Goal: Information Seeking & Learning: Learn about a topic

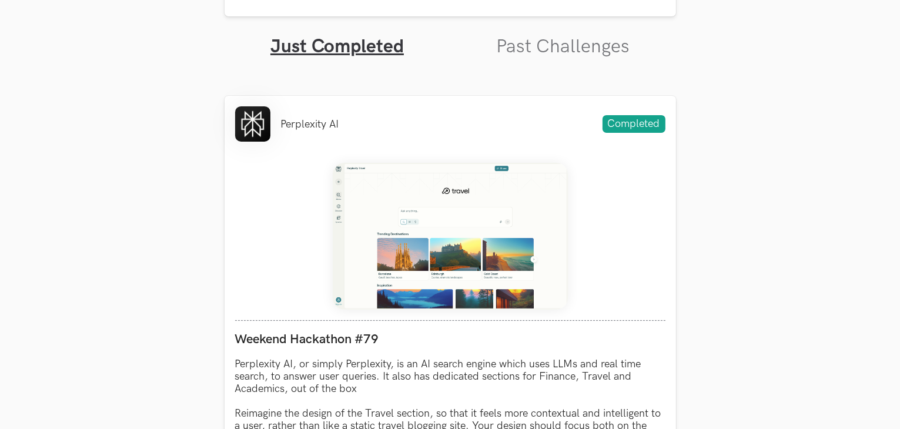
drag, startPoint x: 902, startPoint y: 98, endPoint x: 902, endPoint y: 247, distance: 149.3
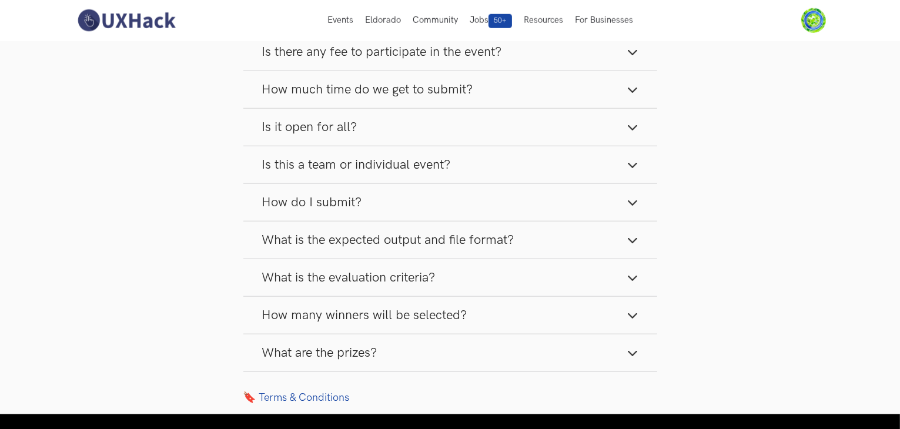
scroll to position [1286, 0]
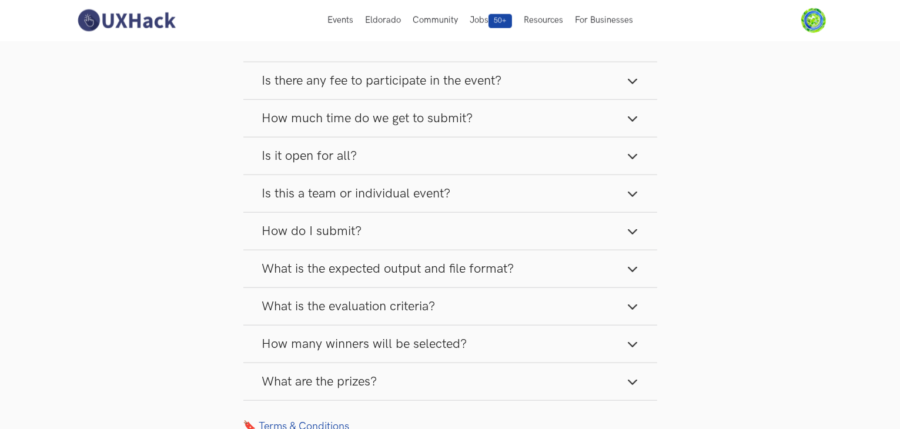
click at [391, 126] on span "How much time do we get to submit?" at bounding box center [367, 118] width 211 height 16
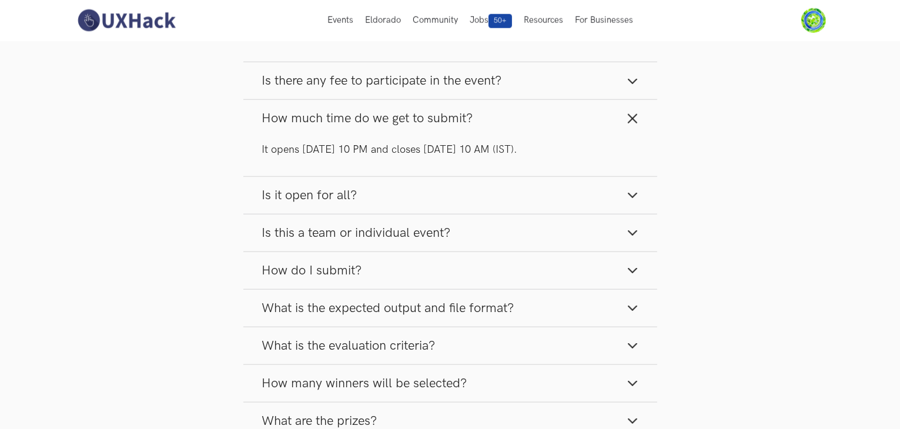
click at [391, 126] on span "How much time do we get to submit?" at bounding box center [367, 118] width 211 height 16
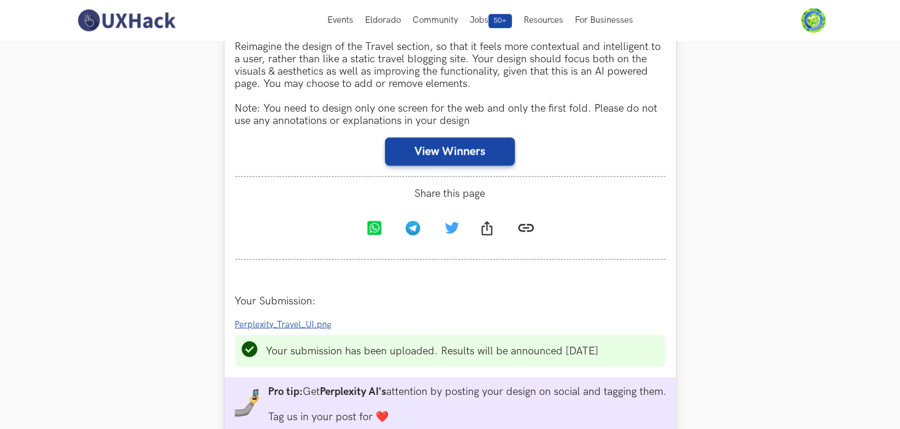
scroll to position [705, 0]
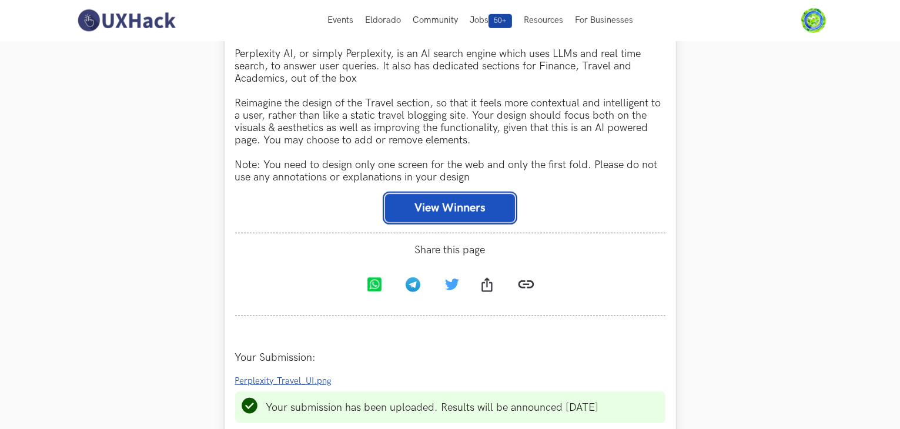
click at [481, 207] on button "View Winners" at bounding box center [450, 208] width 130 height 28
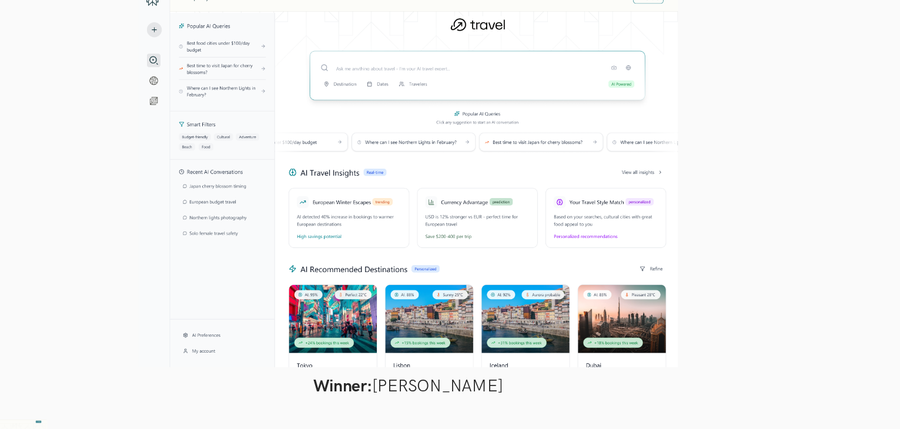
scroll to position [702, 0]
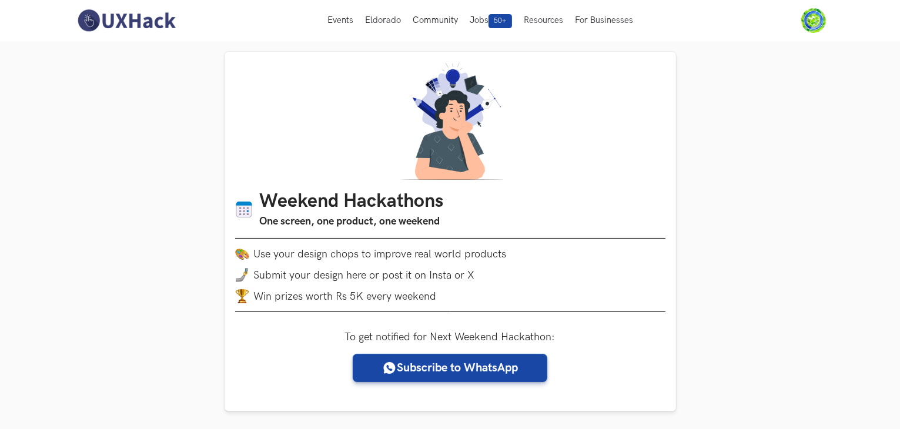
click at [118, 26] on img at bounding box center [126, 20] width 105 height 25
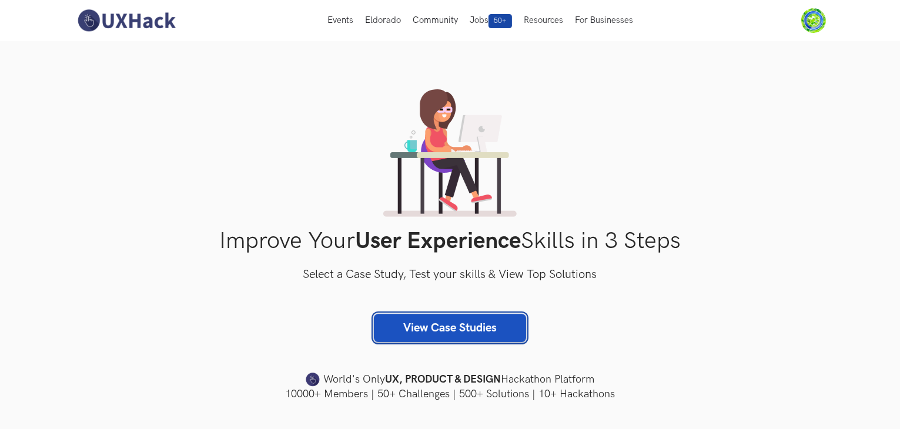
click at [488, 326] on link "View Case Studies" at bounding box center [450, 328] width 152 height 28
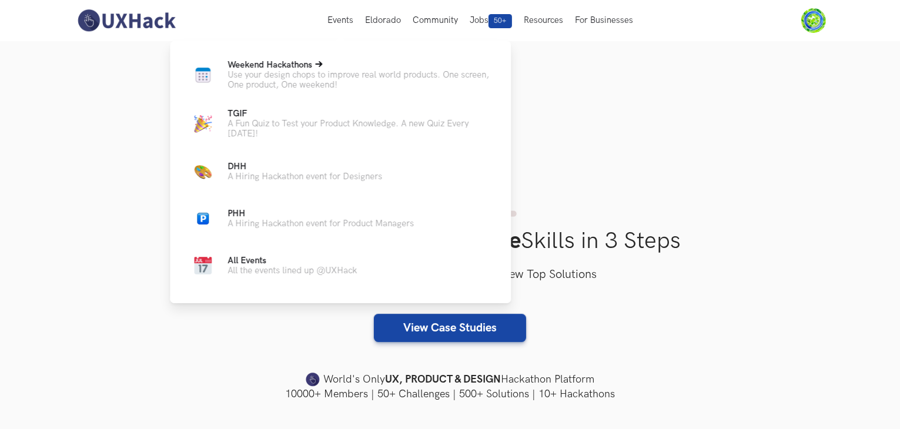
click at [290, 79] on p "Use your design chops to improve real world products. One screen, One product, …" at bounding box center [359, 80] width 264 height 20
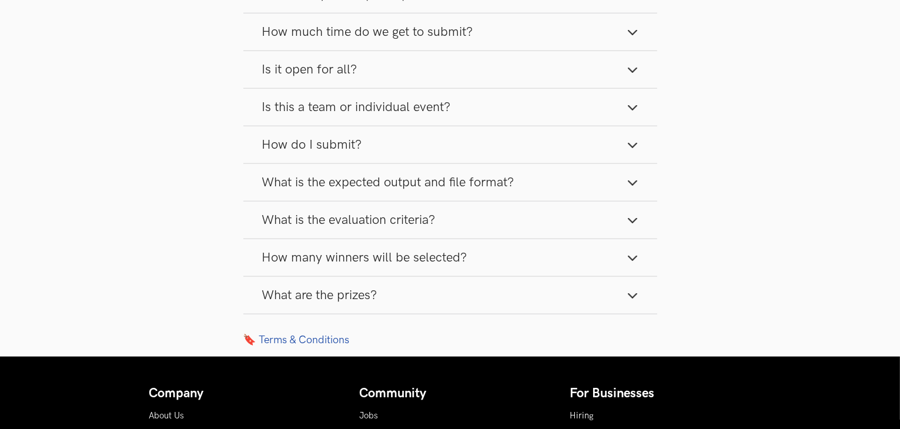
scroll to position [1382, 0]
